Goal: Information Seeking & Learning: Learn about a topic

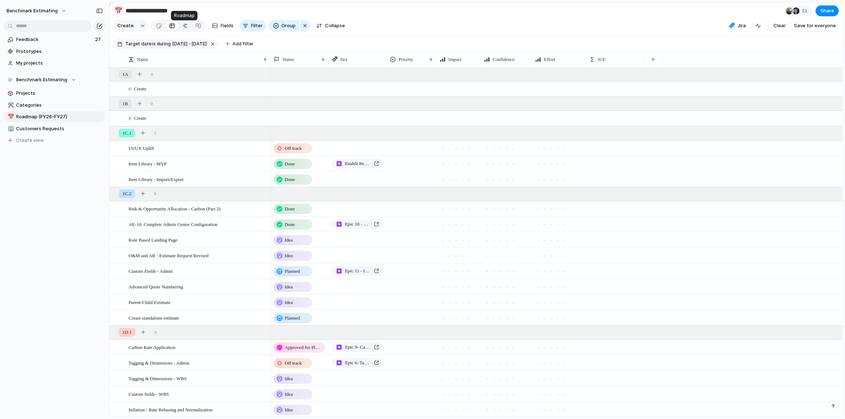
click at [186, 29] on div at bounding box center [185, 26] width 6 height 12
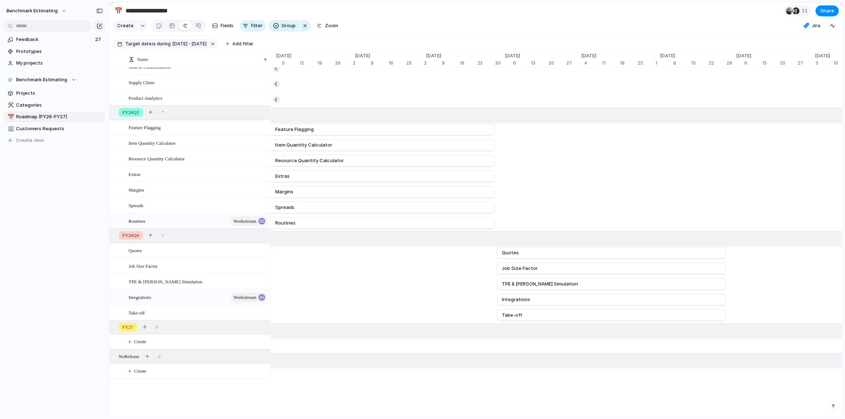
scroll to position [0, 3059]
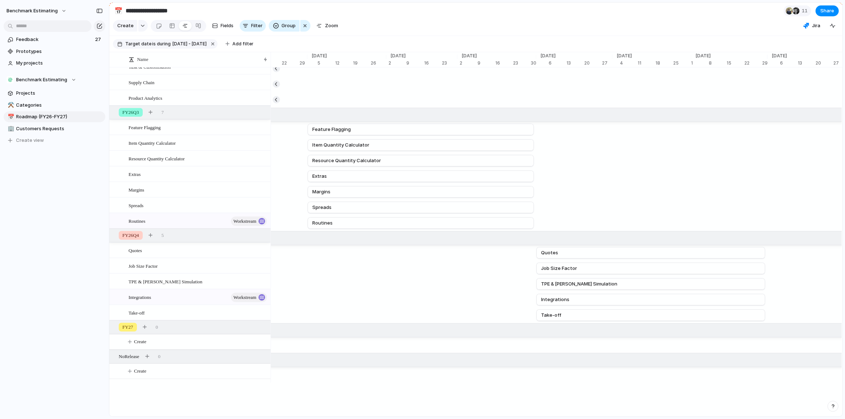
drag, startPoint x: 69, startPoint y: 249, endPoint x: 85, endPoint y: 242, distance: 16.6
click at [69, 249] on div "Benchmark Estimating Feedback 27 Prototypes My projects Benchmark Estimating Pr…" at bounding box center [54, 209] width 109 height 419
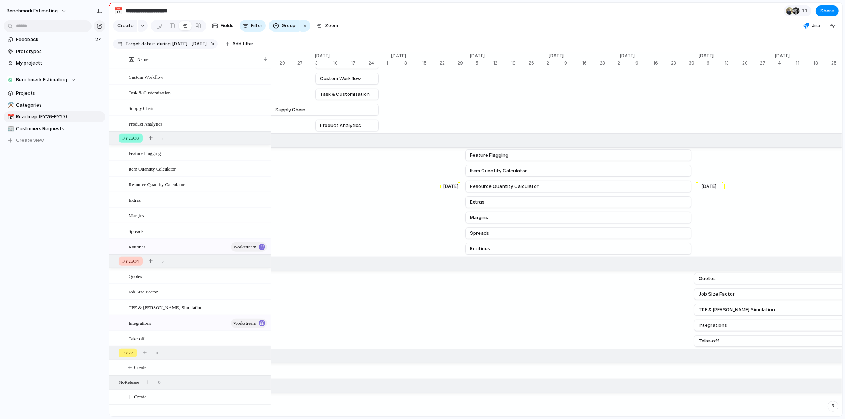
scroll to position [0, 2901]
click at [150, 140] on div "button" at bounding box center [151, 138] width 4 height 4
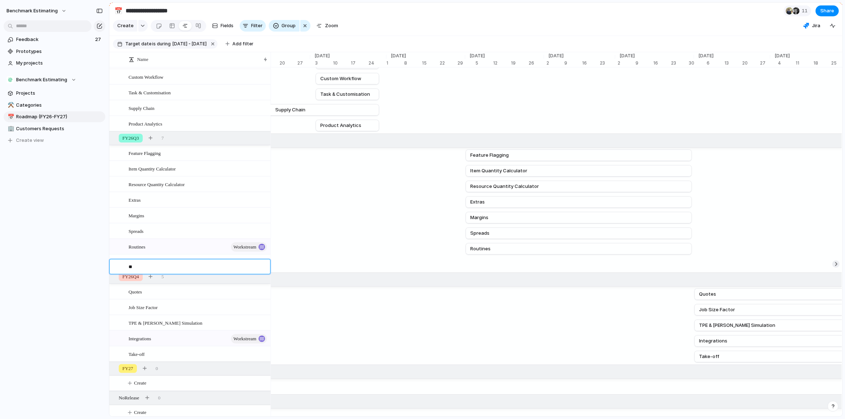
type textarea "***"
click at [481, 267] on div "I8n [DATE]" at bounding box center [194, 265] width 5648 height 16
click at [494, 272] on div "I8n [DATE]" at bounding box center [194, 265] width 5648 height 16
click at [136, 267] on div "I8n" at bounding box center [198, 262] width 139 height 15
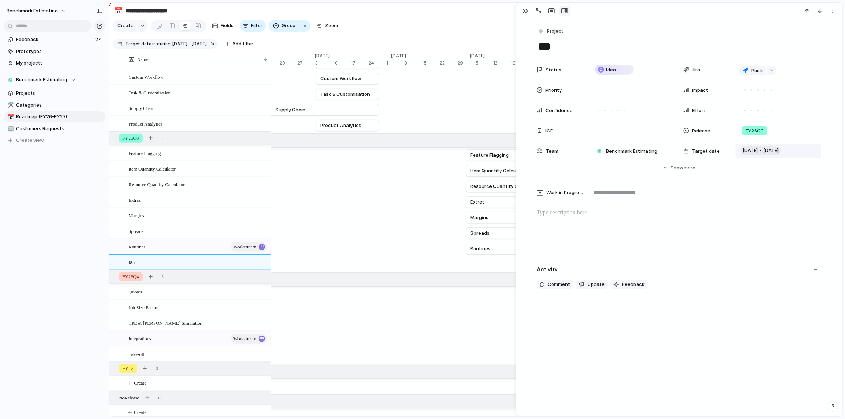
click at [764, 151] on span "[DATE] - [DATE]" at bounding box center [761, 150] width 40 height 9
click at [774, 167] on span "Quarter" at bounding box center [778, 168] width 18 height 7
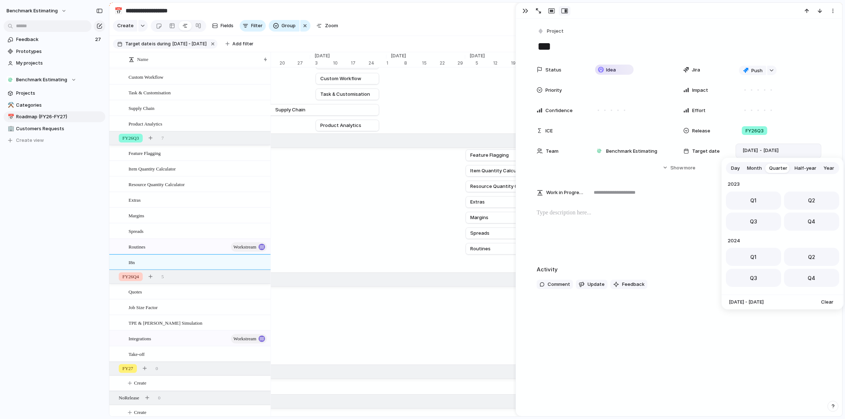
scroll to position [115, 0]
click at [755, 255] on span "Q1" at bounding box center [754, 255] width 6 height 8
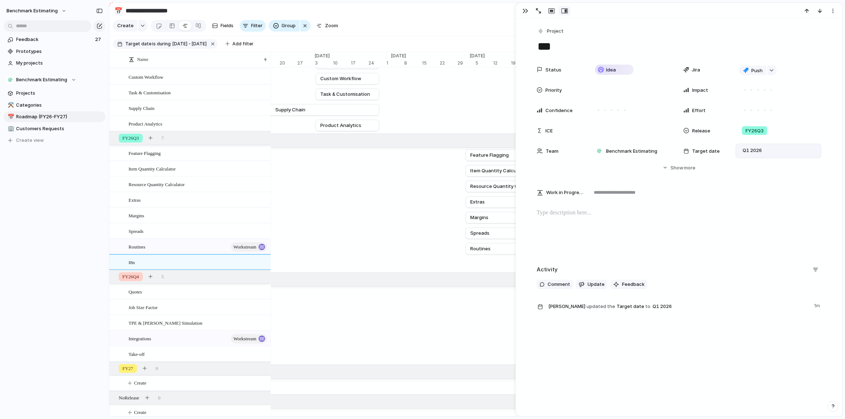
click at [477, 265] on div "I8n [DATE]" at bounding box center [194, 265] width 5648 height 16
click at [521, 11] on button "button" at bounding box center [526, 10] width 12 height 9
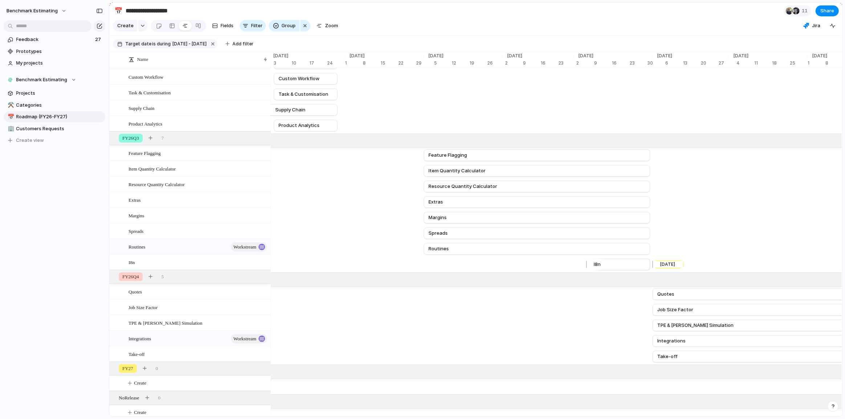
scroll to position [0, 2943]
drag, startPoint x: 610, startPoint y: 269, endPoint x: 447, endPoint y: 261, distance: 163.9
click at [447, 261] on div "[DATE] I8n [DATE]" at bounding box center [152, 265] width 5648 height 16
drag, startPoint x: 486, startPoint y: 269, endPoint x: 651, endPoint y: 276, distance: 165.0
click at [651, 273] on div "[DATE] I8n [DATE]" at bounding box center [152, 265] width 5648 height 16
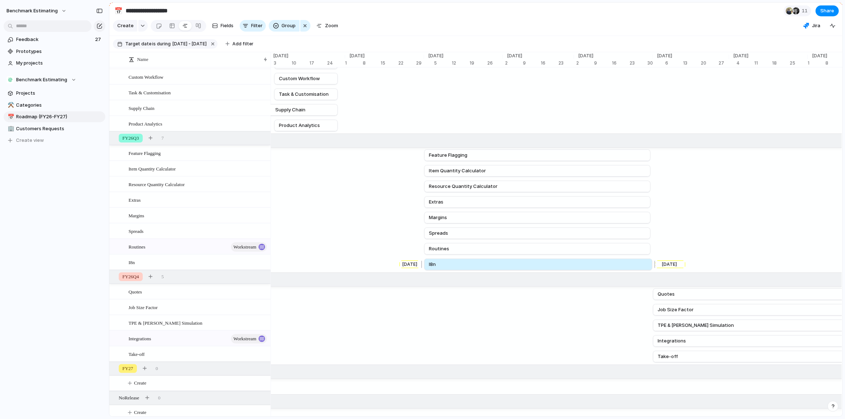
drag, startPoint x: 648, startPoint y: 272, endPoint x: 653, endPoint y: 271, distance: 4.4
click at [653, 271] on div at bounding box center [653, 265] width 9 height 12
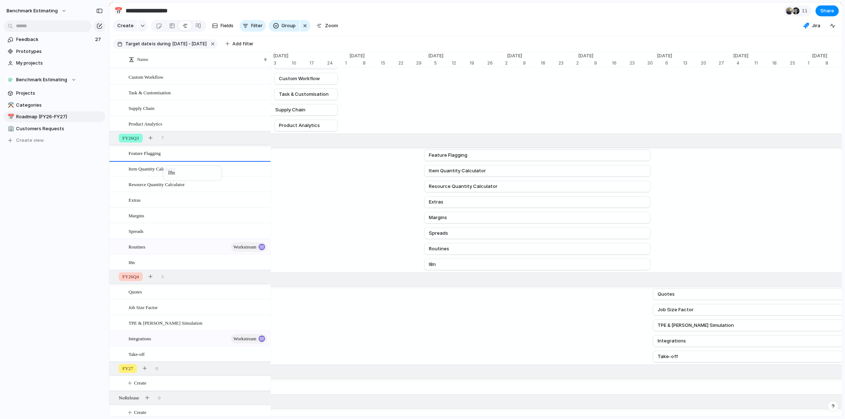
drag, startPoint x: 162, startPoint y: 269, endPoint x: 167, endPoint y: 167, distance: 102.2
